Goal: Task Accomplishment & Management: Use online tool/utility

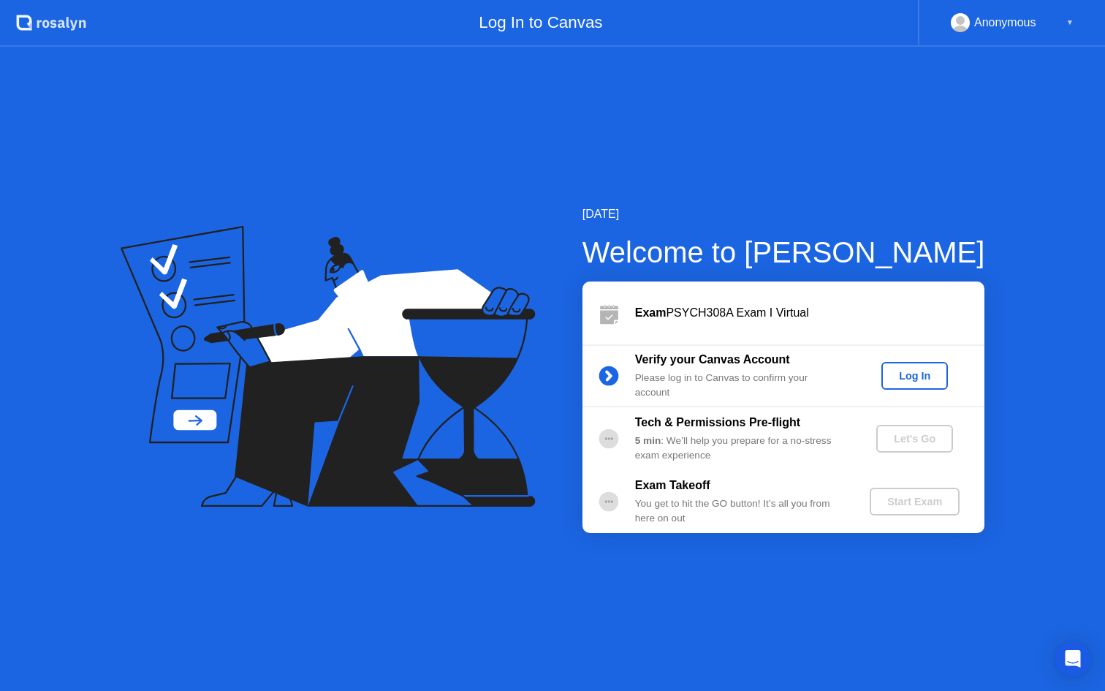
click at [910, 374] on div "Log In" at bounding box center [914, 376] width 55 height 12
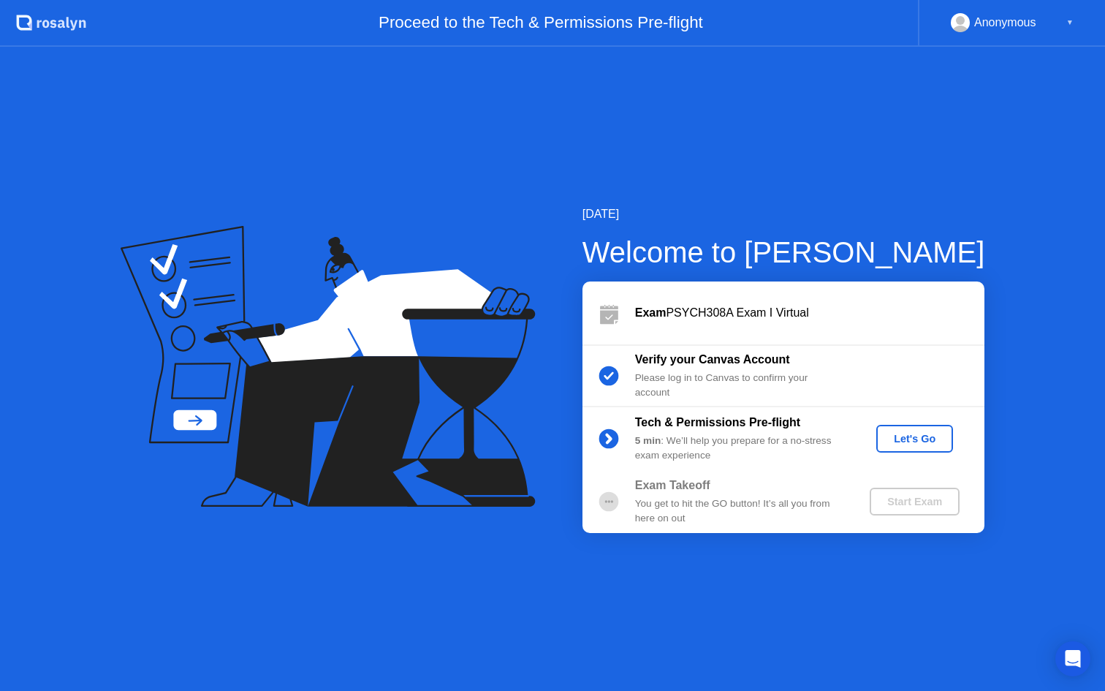
click at [911, 449] on button "Let's Go" at bounding box center [914, 439] width 77 height 28
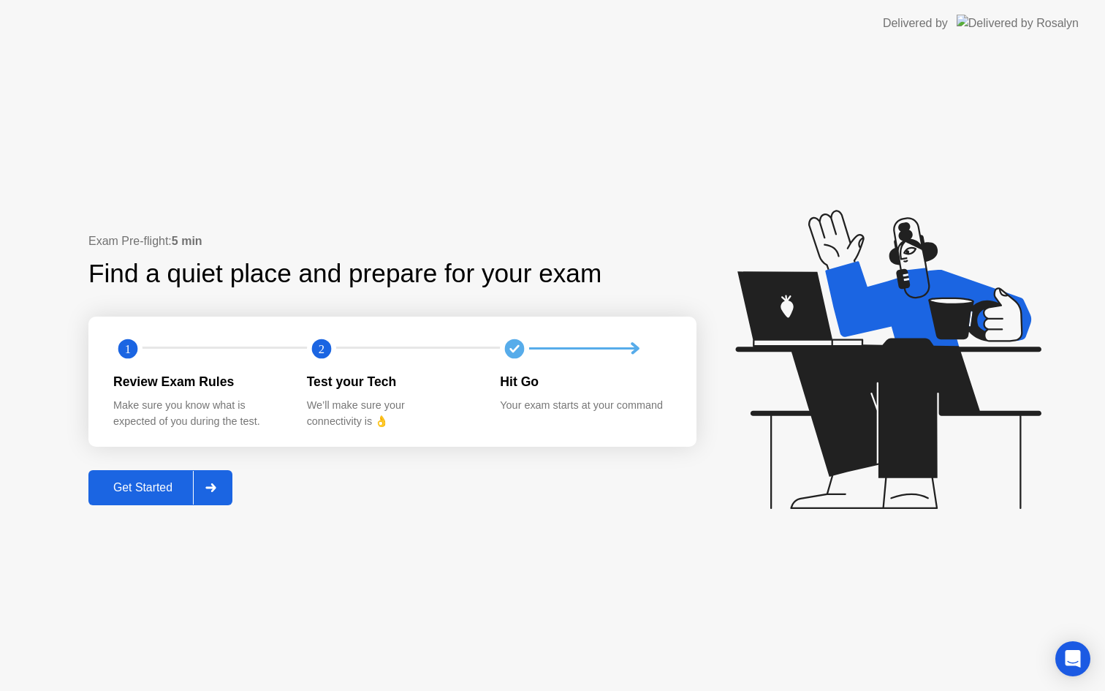
click at [173, 485] on div "Get Started" at bounding box center [143, 487] width 100 height 13
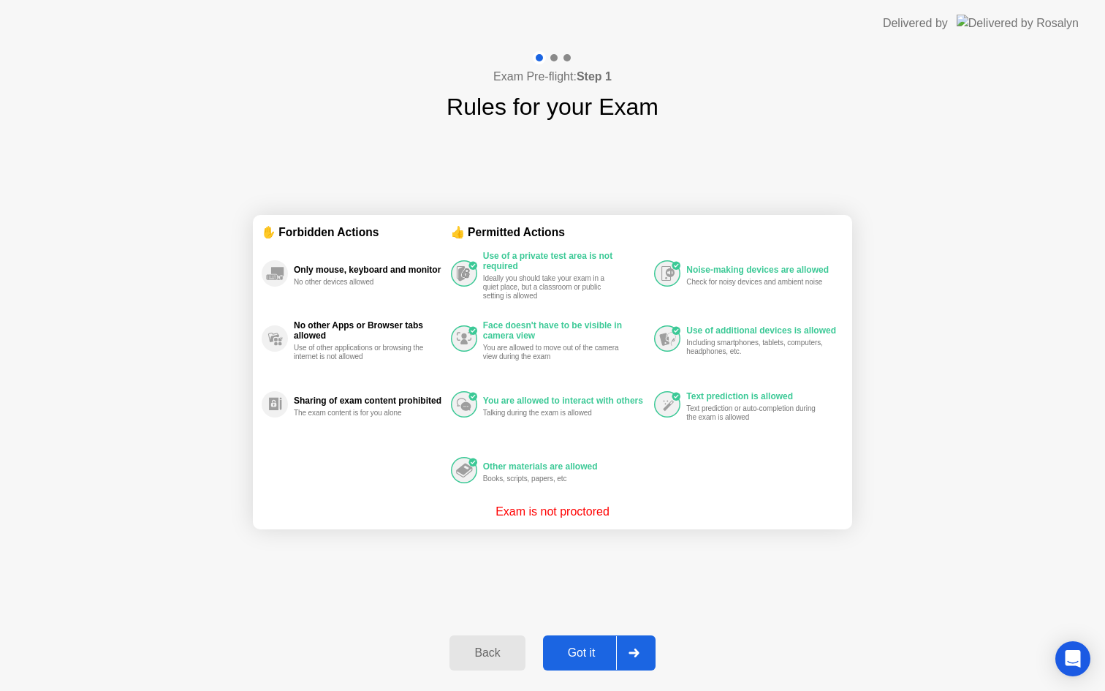
click at [594, 648] on div "Got it" at bounding box center [582, 652] width 69 height 13
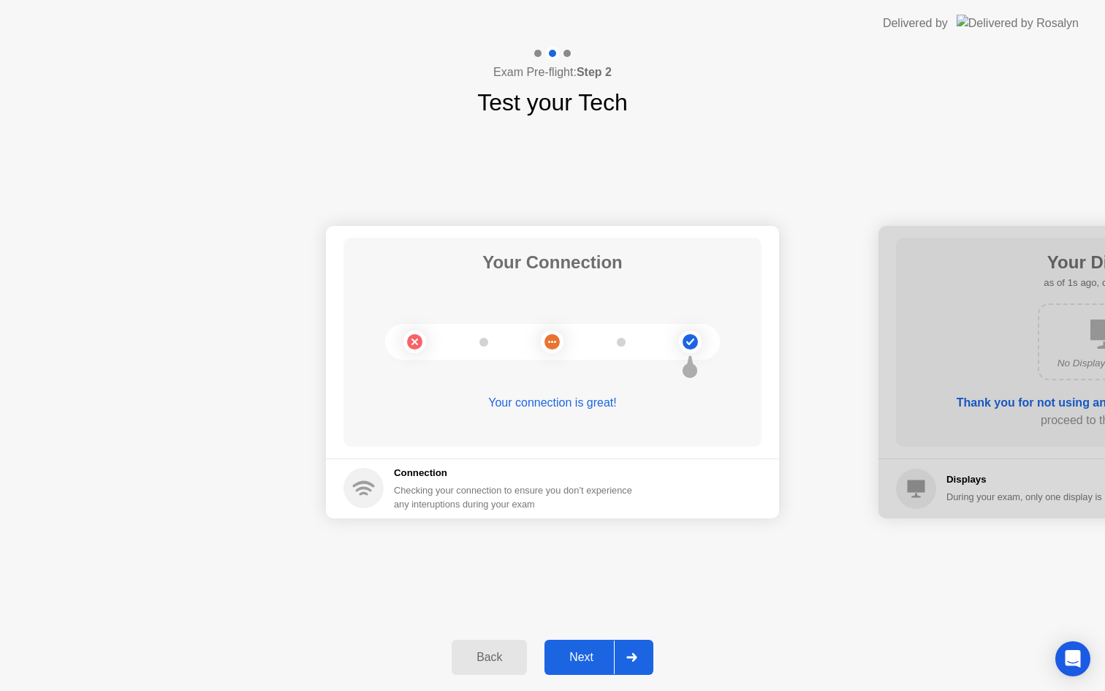
click at [592, 657] on div "Next" at bounding box center [581, 657] width 65 height 13
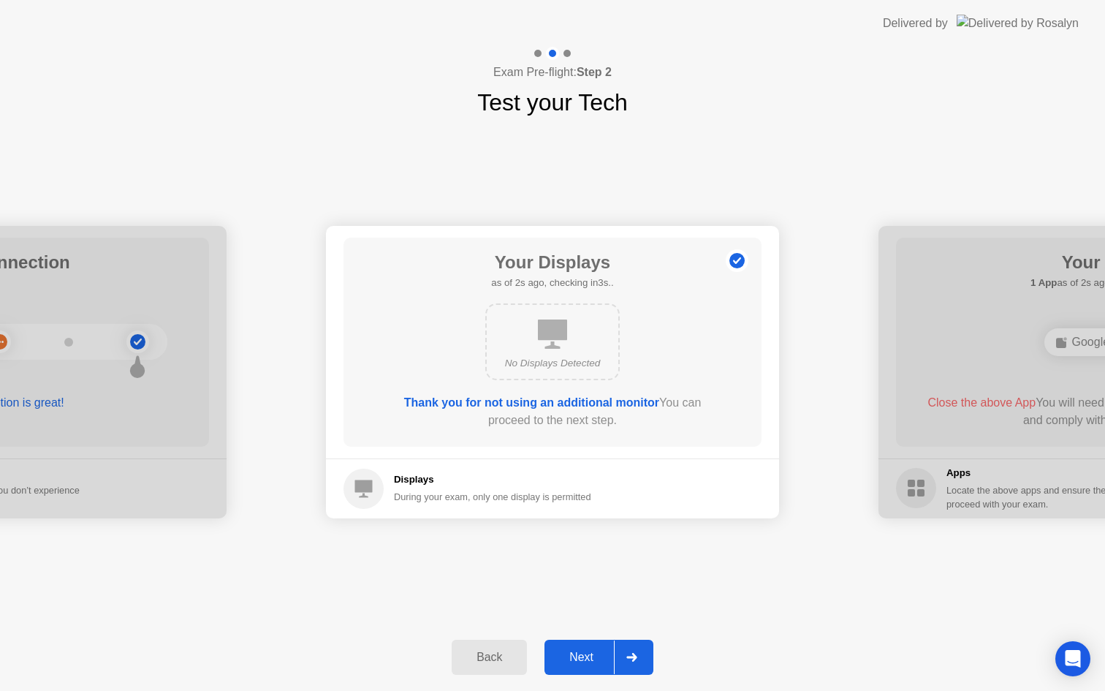
click at [592, 657] on div "Next" at bounding box center [581, 657] width 65 height 13
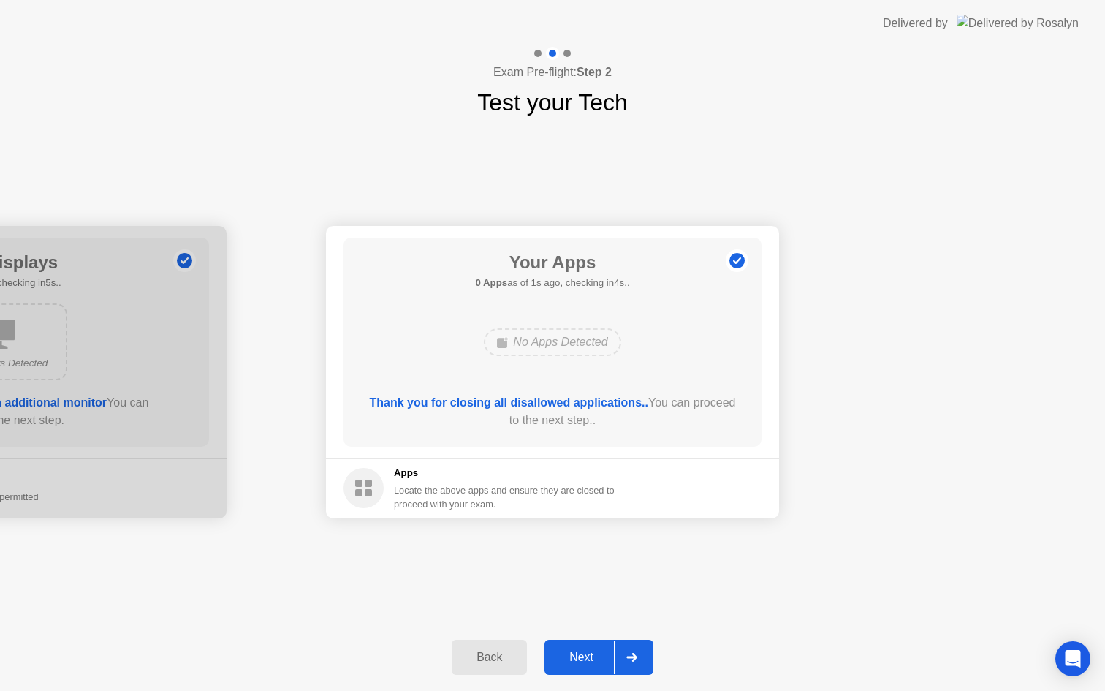
click at [596, 654] on div "Next" at bounding box center [581, 657] width 65 height 13
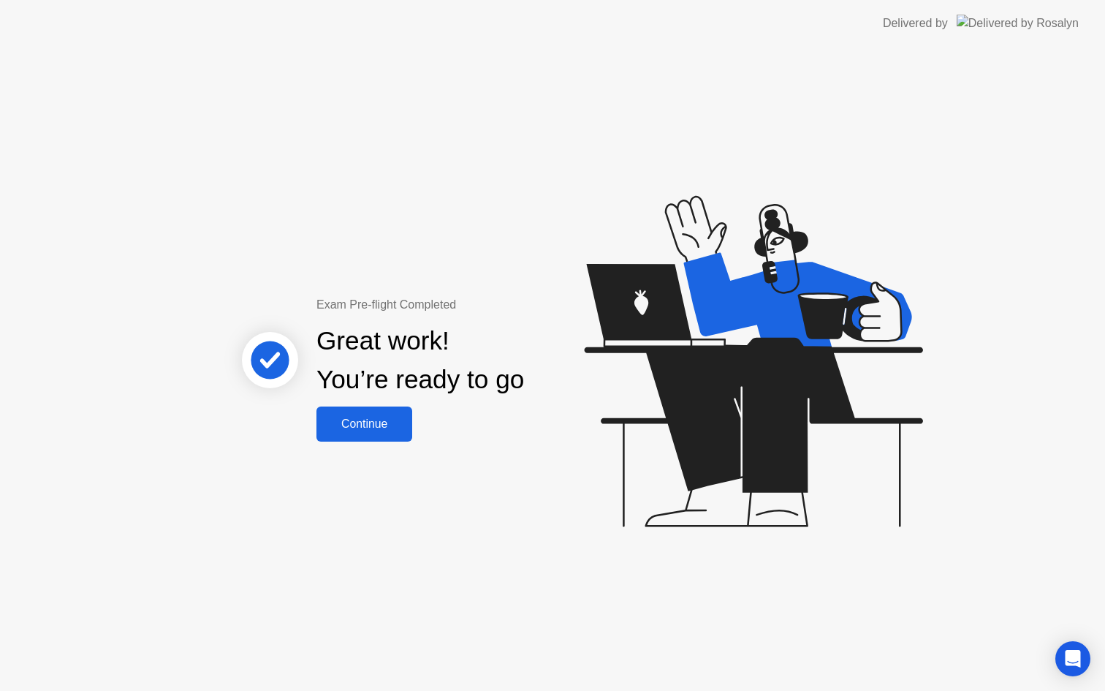
click at [351, 412] on button "Continue" at bounding box center [365, 423] width 96 height 35
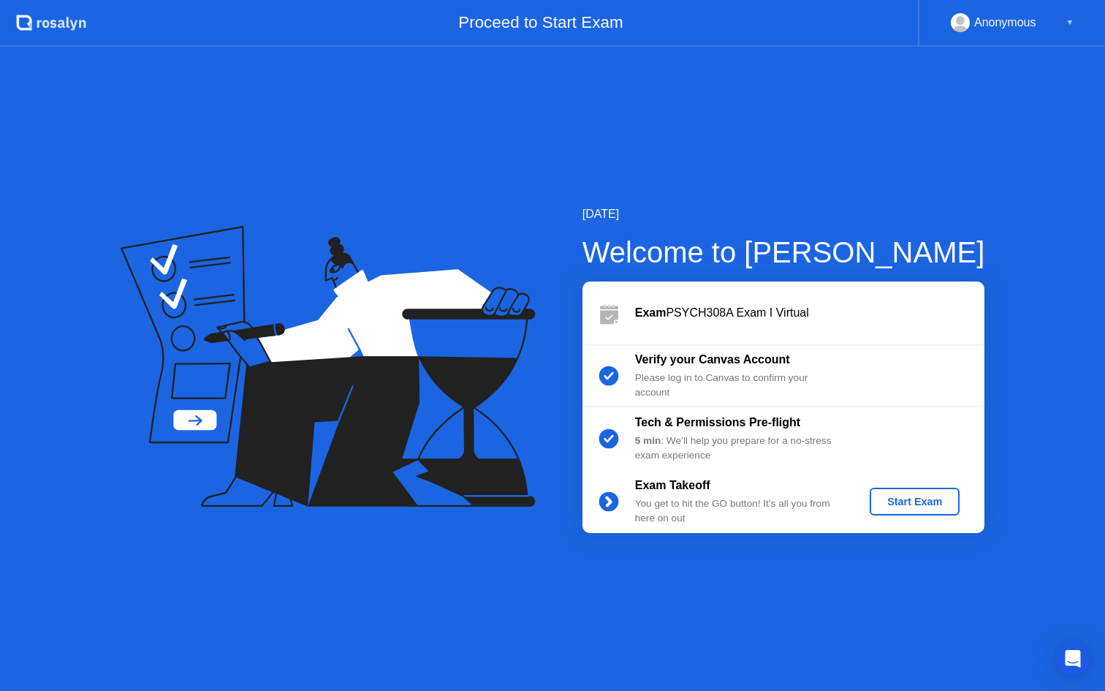
click at [918, 503] on div "Start Exam" at bounding box center [915, 502] width 78 height 12
